Goal: Transaction & Acquisition: Obtain resource

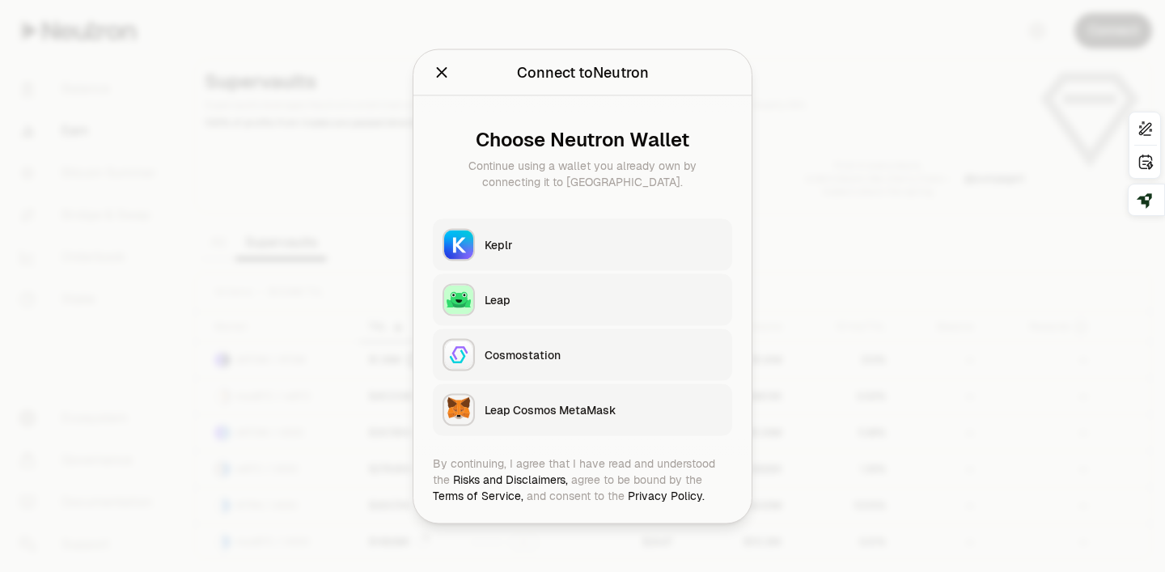
click at [541, 223] on button "Keplr" at bounding box center [582, 245] width 299 height 52
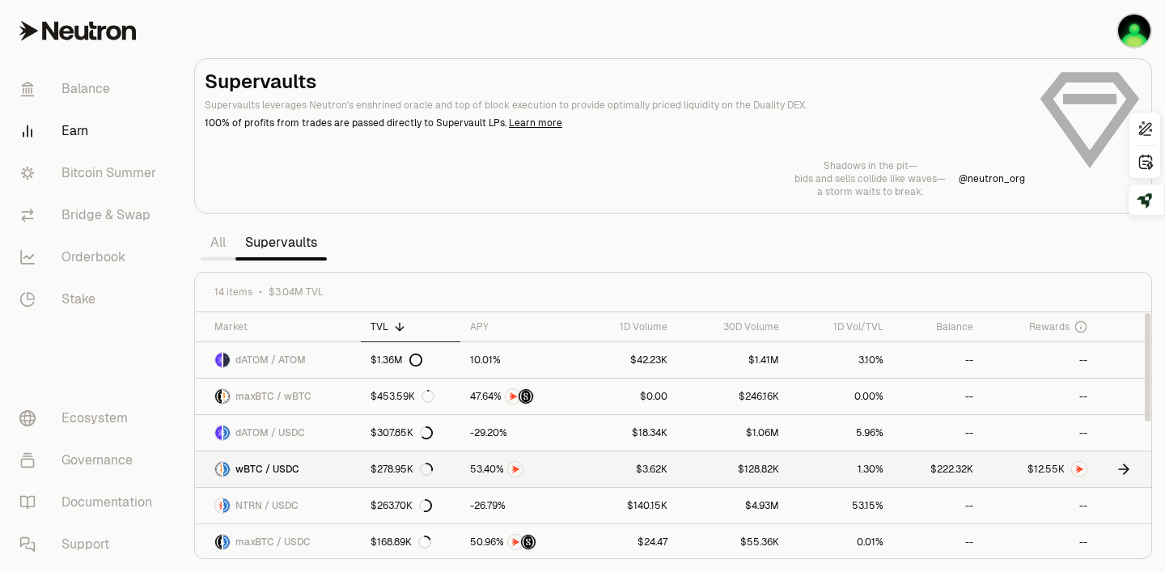
click at [1075, 470] on img at bounding box center [1079, 469] width 15 height 15
click at [563, 241] on section "Supervaults Supervaults leverages Neutron's enshrined oracle and top of block e…" at bounding box center [673, 286] width 984 height 572
